Goal: Transaction & Acquisition: Purchase product/service

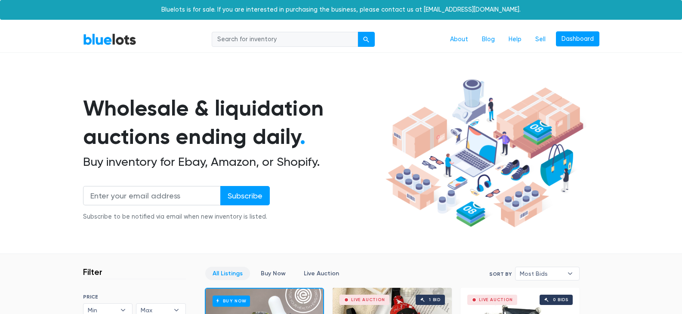
click at [256, 41] on input "search" at bounding box center [285, 39] width 146 height 15
type input "flowers"
click at [365, 39] on div "submit" at bounding box center [366, 40] width 6 height 6
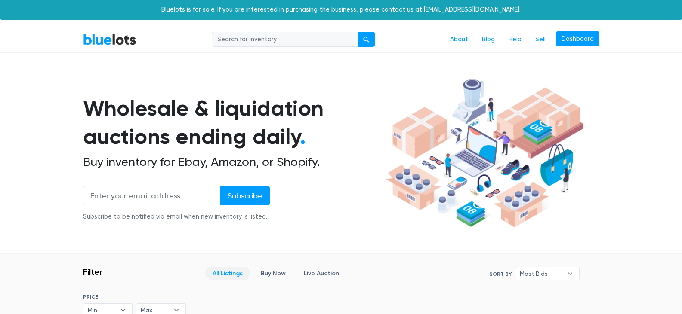
click at [290, 38] on input "search" at bounding box center [285, 39] width 146 height 15
type input "roses"
click at [364, 36] on button "submit" at bounding box center [365, 39] width 17 height 15
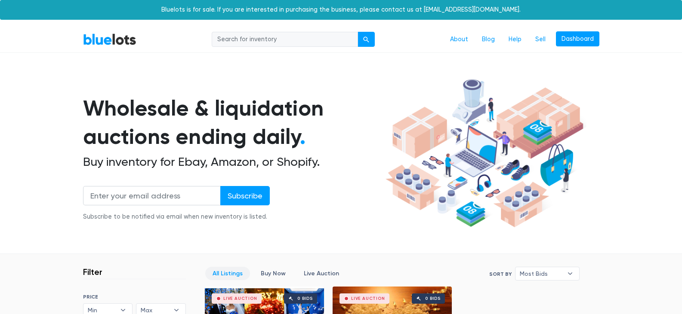
click at [305, 37] on input "search" at bounding box center [285, 39] width 146 height 15
type input "silk roses"
click at [369, 41] on div "submit" at bounding box center [366, 40] width 6 height 6
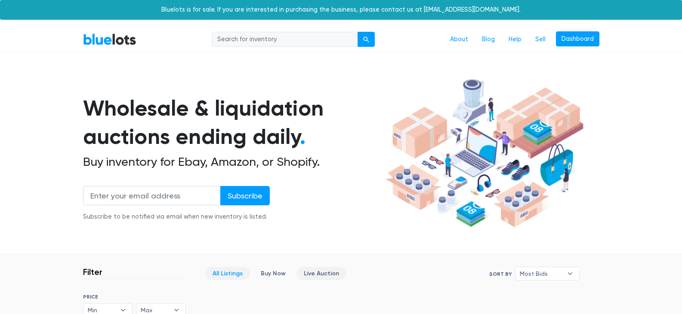
click at [307, 272] on link "Live Auction" at bounding box center [321, 273] width 50 height 13
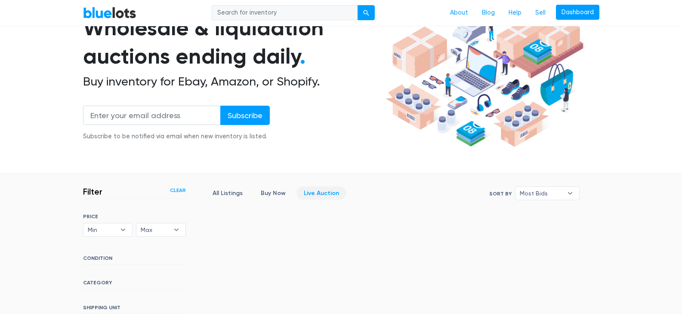
scroll to position [76, 0]
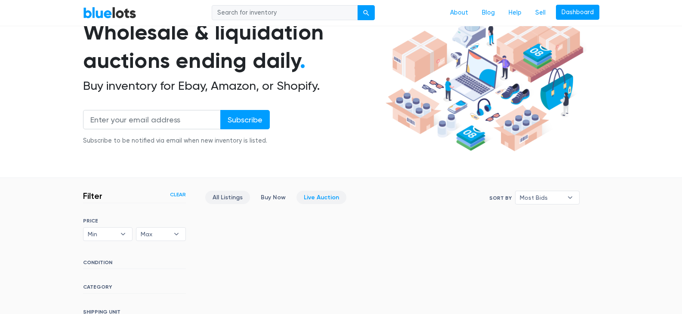
click at [216, 198] on link "All Listings" at bounding box center [227, 197] width 45 height 13
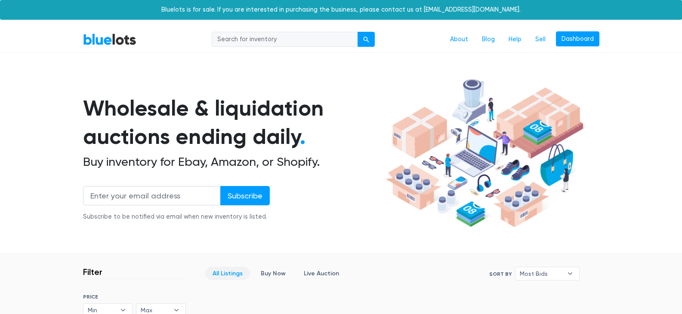
scroll to position [231, 0]
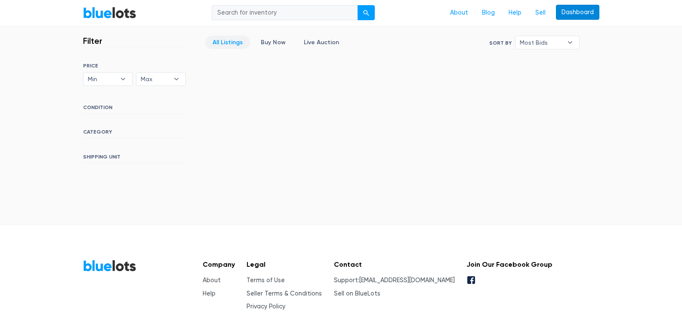
click at [575, 12] on link "Dashboard" at bounding box center [577, 12] width 43 height 15
click at [125, 8] on link "BlueLots" at bounding box center [109, 12] width 53 height 12
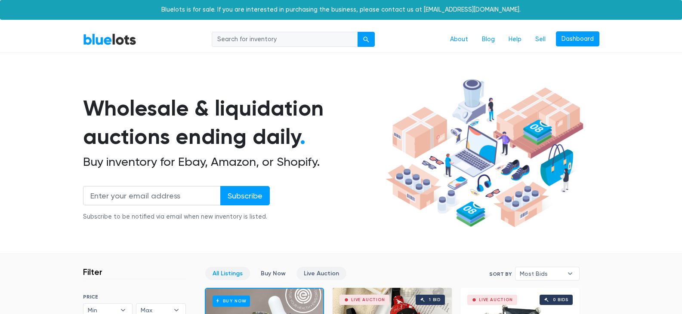
click at [329, 273] on link "Live Auction" at bounding box center [321, 273] width 50 height 13
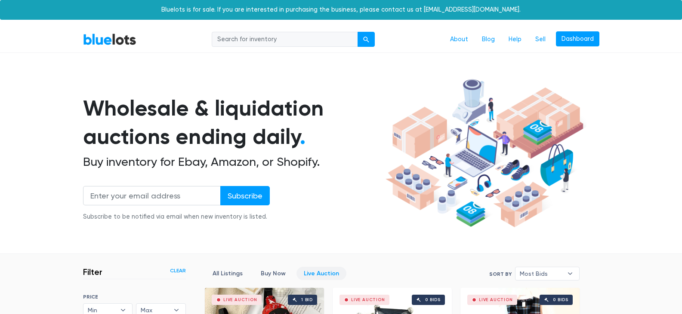
scroll to position [231, 0]
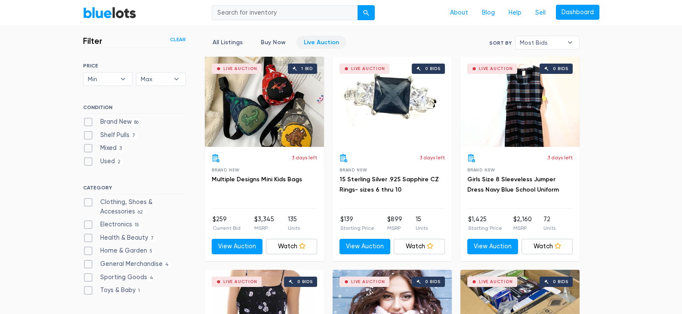
click at [84, 123] on label "Brand New 86" at bounding box center [112, 121] width 58 height 9
click at [84, 123] on New"] "Brand New 86" at bounding box center [86, 120] width 6 height 6
checkbox New"] "true"
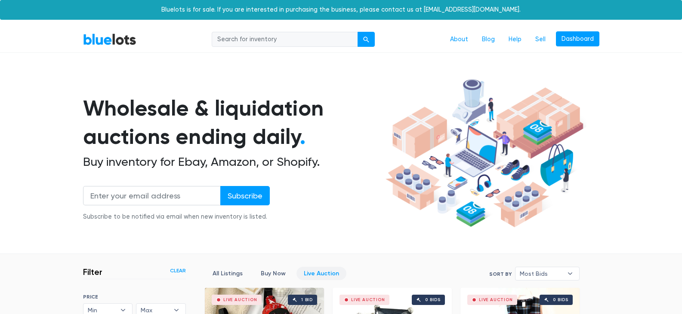
scroll to position [231, 0]
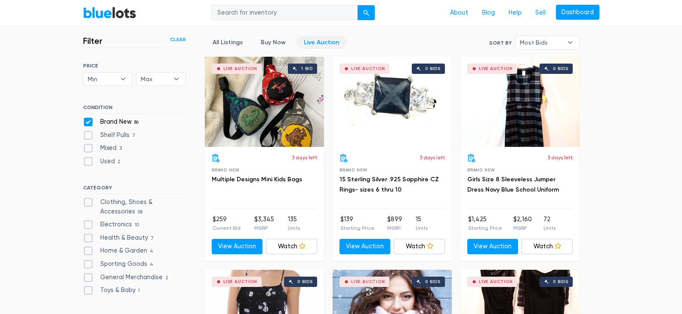
click at [86, 200] on label "Clothing, Shoes & Accessories 58" at bounding box center [134, 207] width 103 height 18
click at [86, 200] on Accessories"] "Clothing, Shoes & Accessories 58" at bounding box center [86, 201] width 6 height 6
checkbox Accessories"] "true"
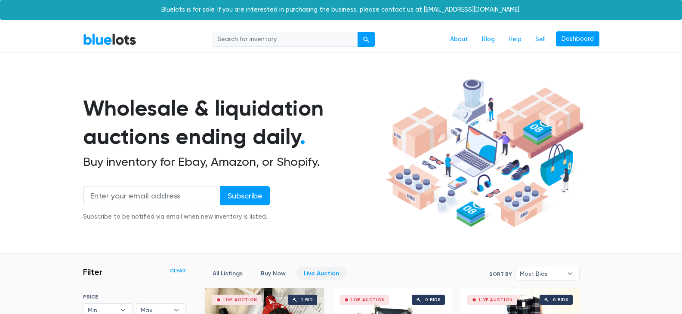
scroll to position [231, 0]
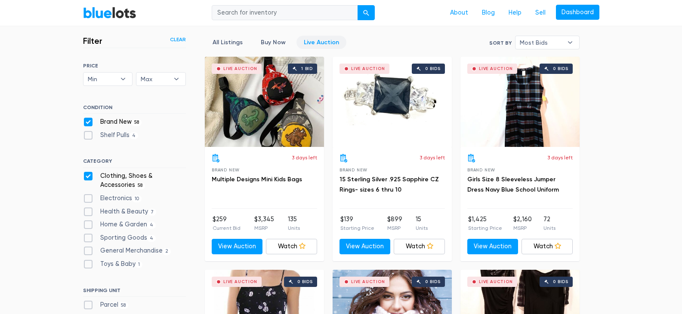
click at [86, 200] on label "Electronics 10" at bounding box center [112, 198] width 59 height 9
click at [86, 200] on input "Electronics 10" at bounding box center [86, 197] width 6 height 6
checkbox input "true"
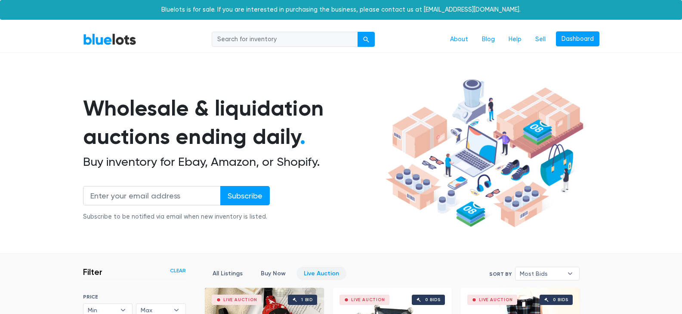
checkbox Accessories"] "false"
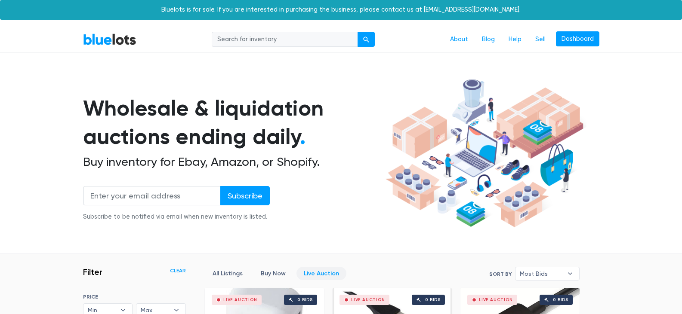
scroll to position [231, 0]
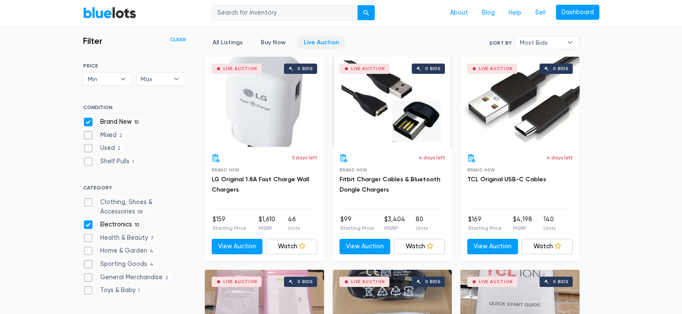
click at [88, 202] on label "Clothing, Shoes & Accessories 58" at bounding box center [134, 207] width 103 height 18
click at [88, 202] on Accessories"] "Clothing, Shoes & Accessories 58" at bounding box center [86, 201] width 6 height 6
checkbox Accessories"] "true"
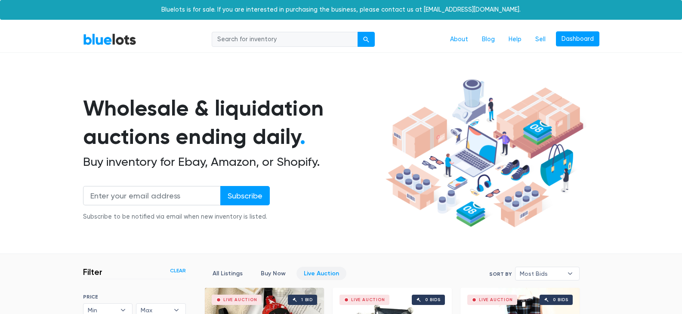
scroll to position [231, 0]
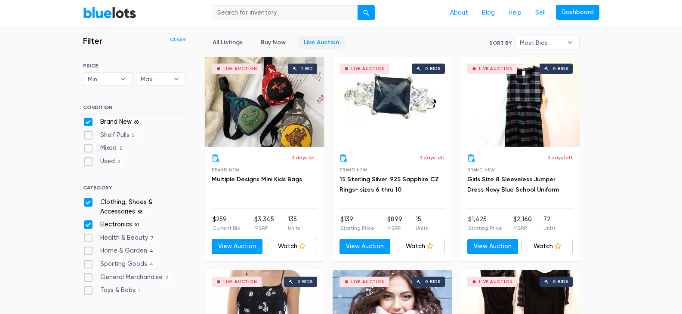
click at [86, 240] on label "Health & Beauty 7" at bounding box center [120, 238] width 74 height 9
click at [86, 239] on Beauty"] "Health & Beauty 7" at bounding box center [86, 237] width 6 height 6
checkbox Beauty"] "true"
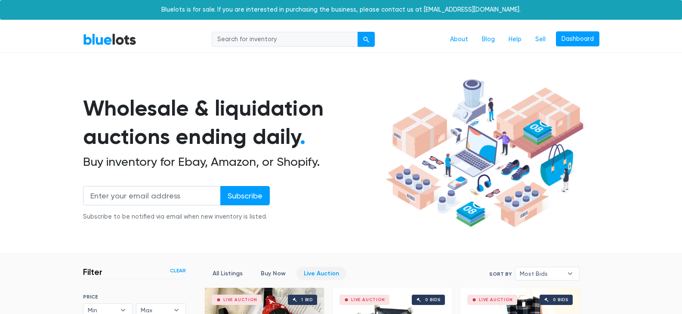
scroll to position [231, 0]
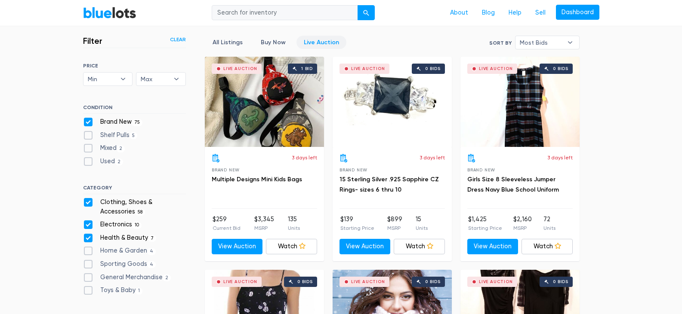
click at [84, 252] on label "Home & Garden 4" at bounding box center [119, 250] width 73 height 9
click at [84, 252] on Garden"] "Home & Garden 4" at bounding box center [86, 249] width 6 height 6
checkbox Garden"] "true"
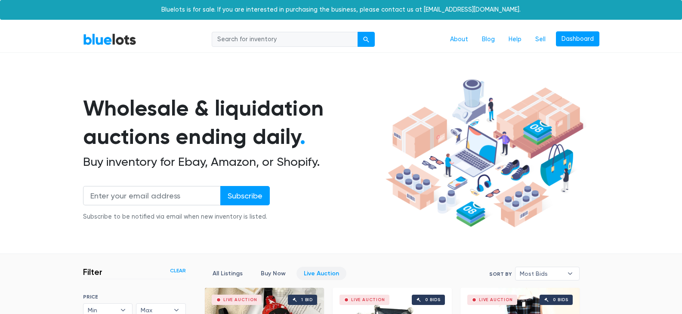
scroll to position [231, 0]
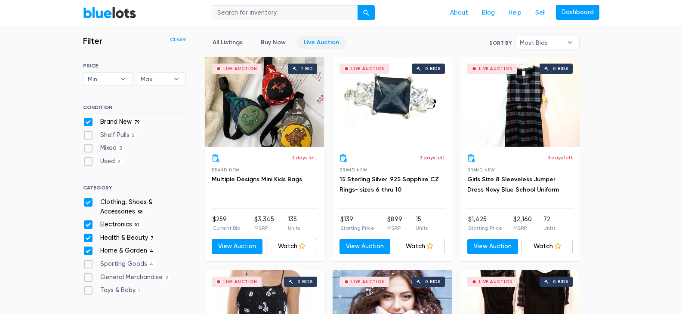
click at [85, 280] on label "General Merchandise 2" at bounding box center [127, 277] width 88 height 9
click at [85, 279] on Merchandise"] "General Merchandise 2" at bounding box center [86, 276] width 6 height 6
checkbox Merchandise"] "true"
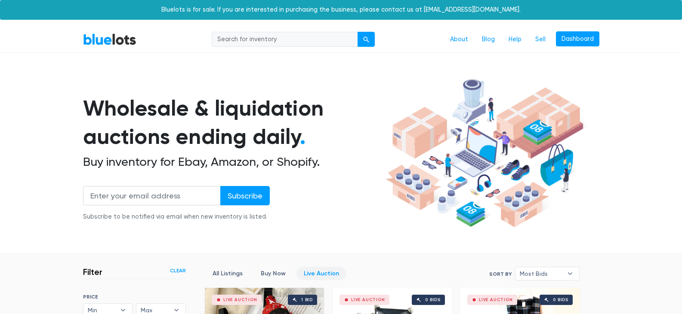
scroll to position [231, 0]
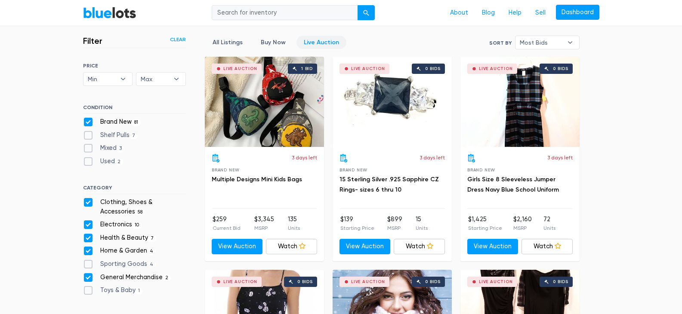
click at [86, 265] on label "Sporting Goods 4" at bounding box center [119, 264] width 73 height 9
click at [86, 265] on Goods"] "Sporting Goods 4" at bounding box center [86, 263] width 6 height 6
checkbox Goods"] "true"
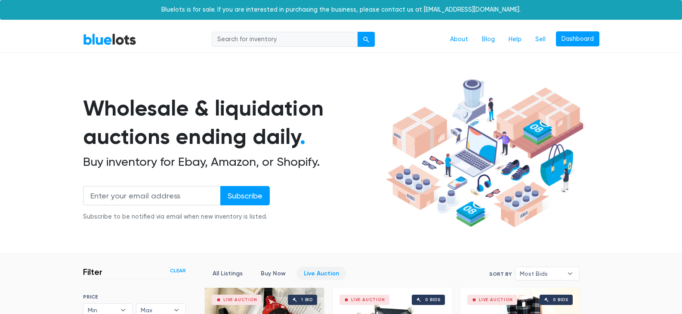
scroll to position [231, 0]
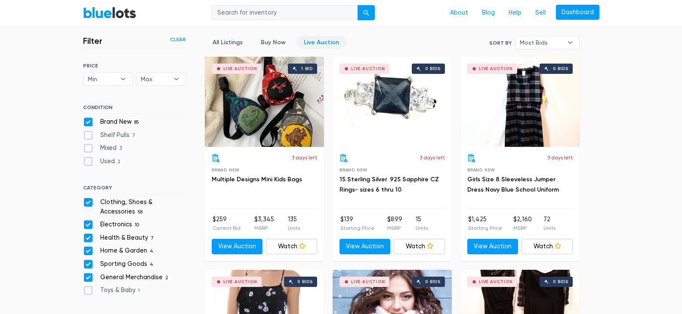
click at [87, 292] on label "Toys & Baby 1" at bounding box center [113, 290] width 60 height 9
click at [87, 292] on Baby"] "Toys & Baby 1" at bounding box center [86, 289] width 6 height 6
checkbox Baby"] "true"
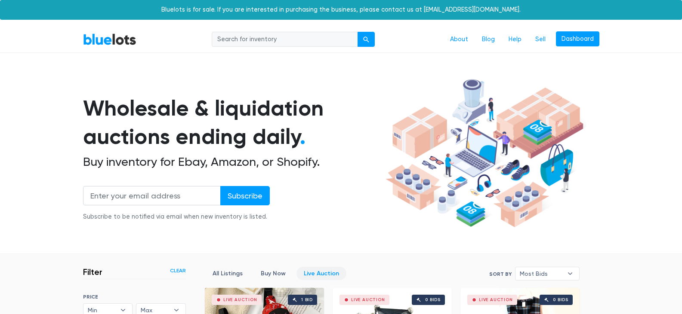
scroll to position [231, 0]
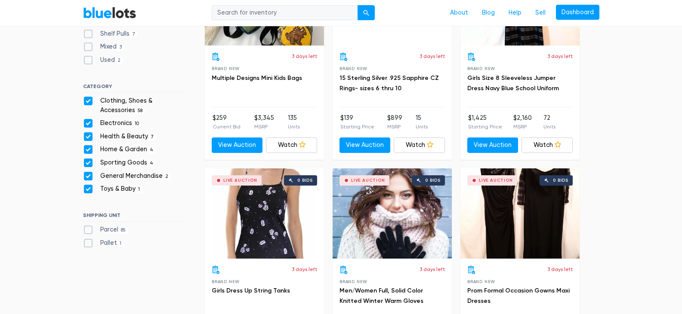
scroll to position [421, 0]
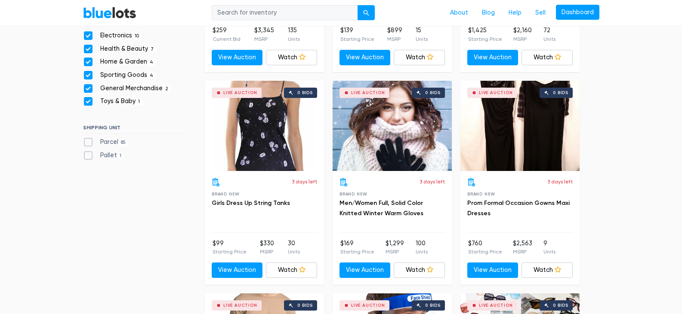
click at [88, 143] on label "Parcel 85" at bounding box center [106, 142] width 46 height 9
click at [88, 143] on input "Parcel 85" at bounding box center [86, 141] width 6 height 6
checkbox input "true"
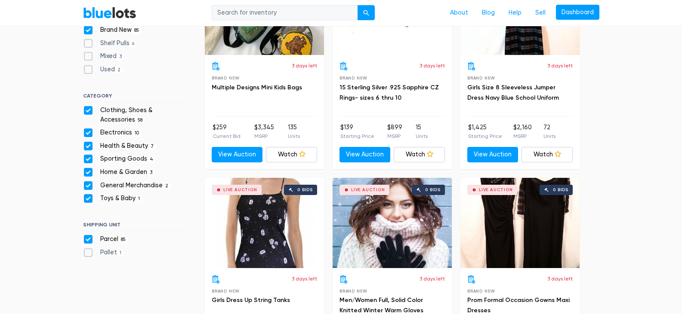
scroll to position [386, 0]
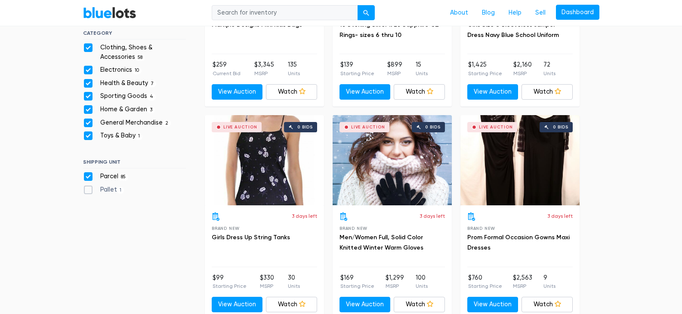
click at [89, 187] on label "Pallet 1" at bounding box center [103, 189] width 41 height 9
click at [89, 187] on input "Pallet 1" at bounding box center [86, 188] width 6 height 6
checkbox input "true"
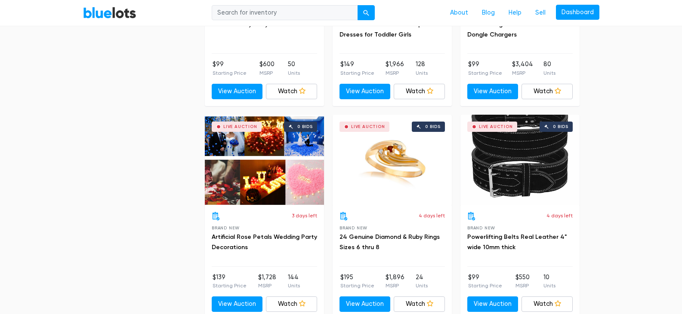
scroll to position [1453, 0]
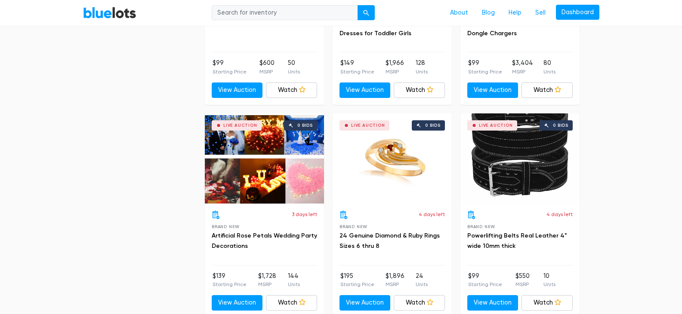
click at [389, 165] on div "Live Auction 0 bids" at bounding box center [391, 159] width 119 height 90
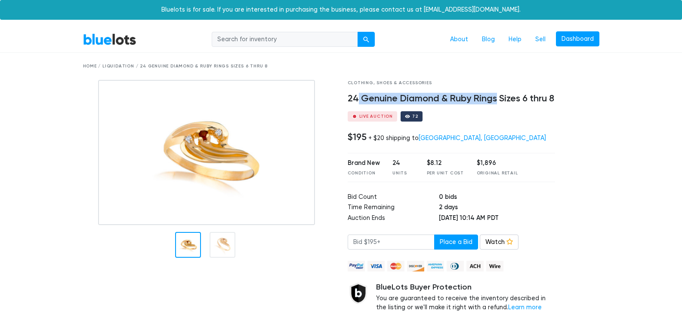
drag, startPoint x: 358, startPoint y: 98, endPoint x: 496, endPoint y: 93, distance: 137.7
click at [496, 93] on h4 "24 Genuine Diamond & Ruby Rings Sizes 6 thru 8" at bounding box center [452, 98] width 208 height 11
copy h4 "Genuine Diamond & Ruby Rings"
